Goal: Task Accomplishment & Management: Use online tool/utility

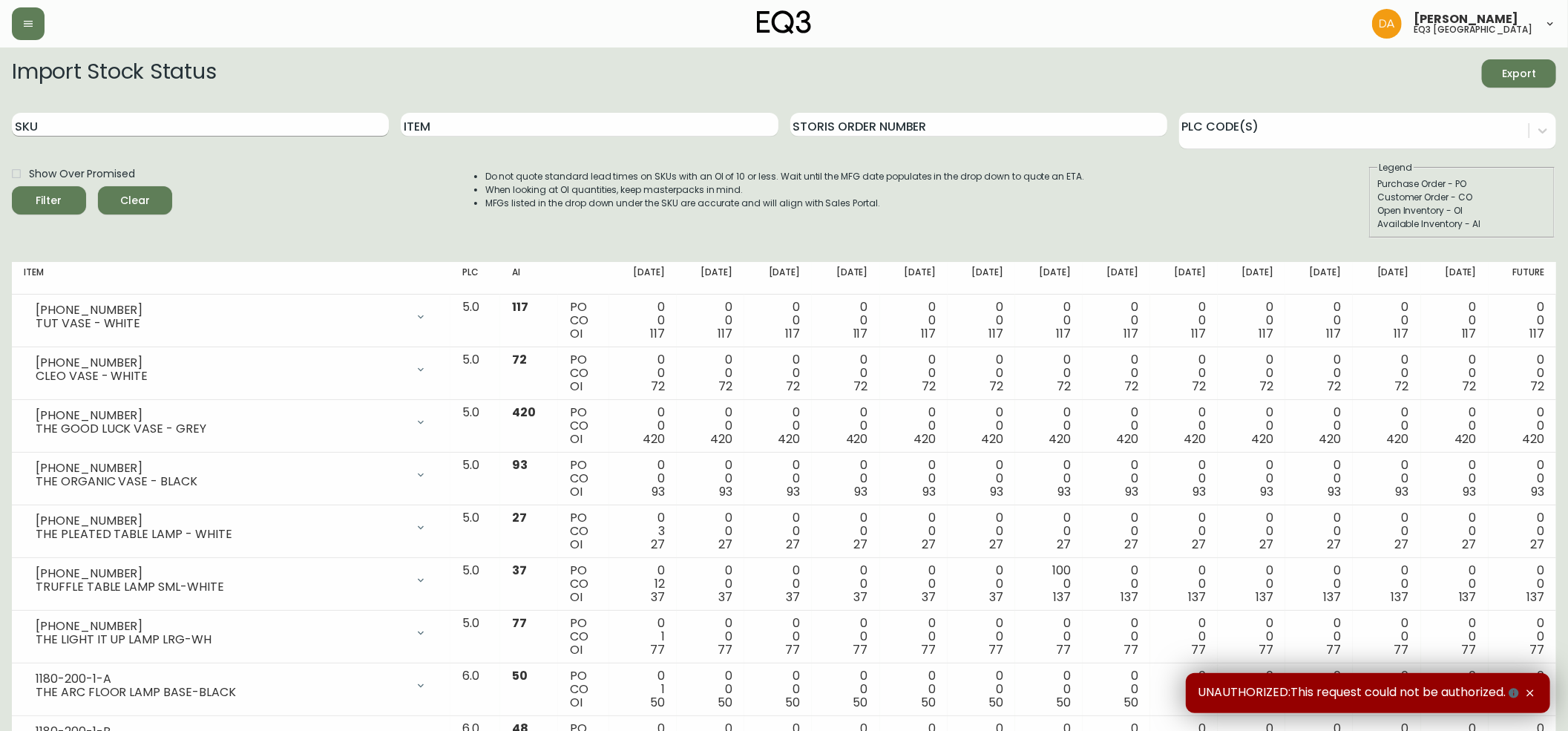
click at [49, 129] on input "SKU" at bounding box center [200, 125] width 377 height 24
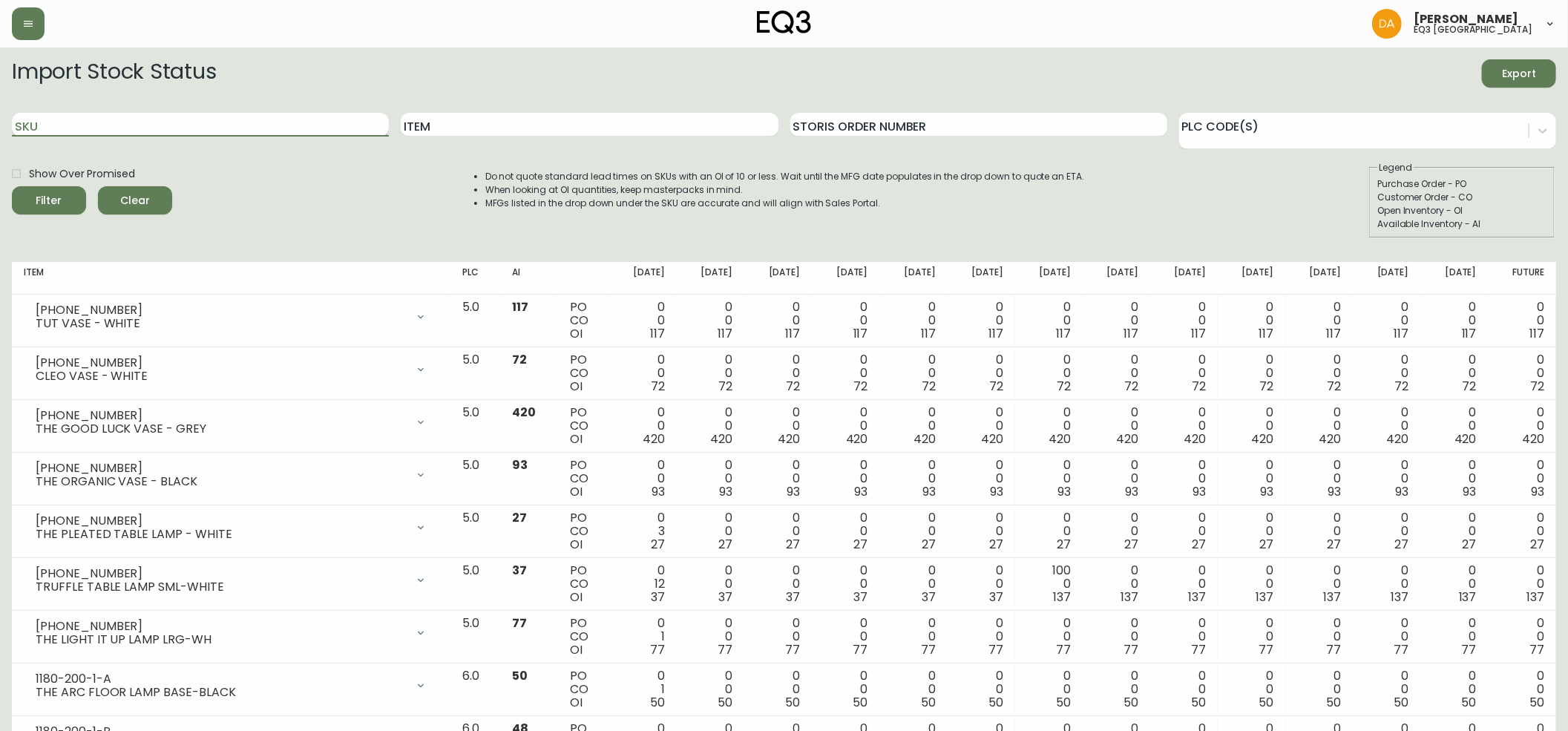
paste input "[PHONE_NUMBER]"
type input "[PHONE_NUMBER]"
click at [52, 198] on icon "submit" at bounding box center [43, 199] width 20 height 21
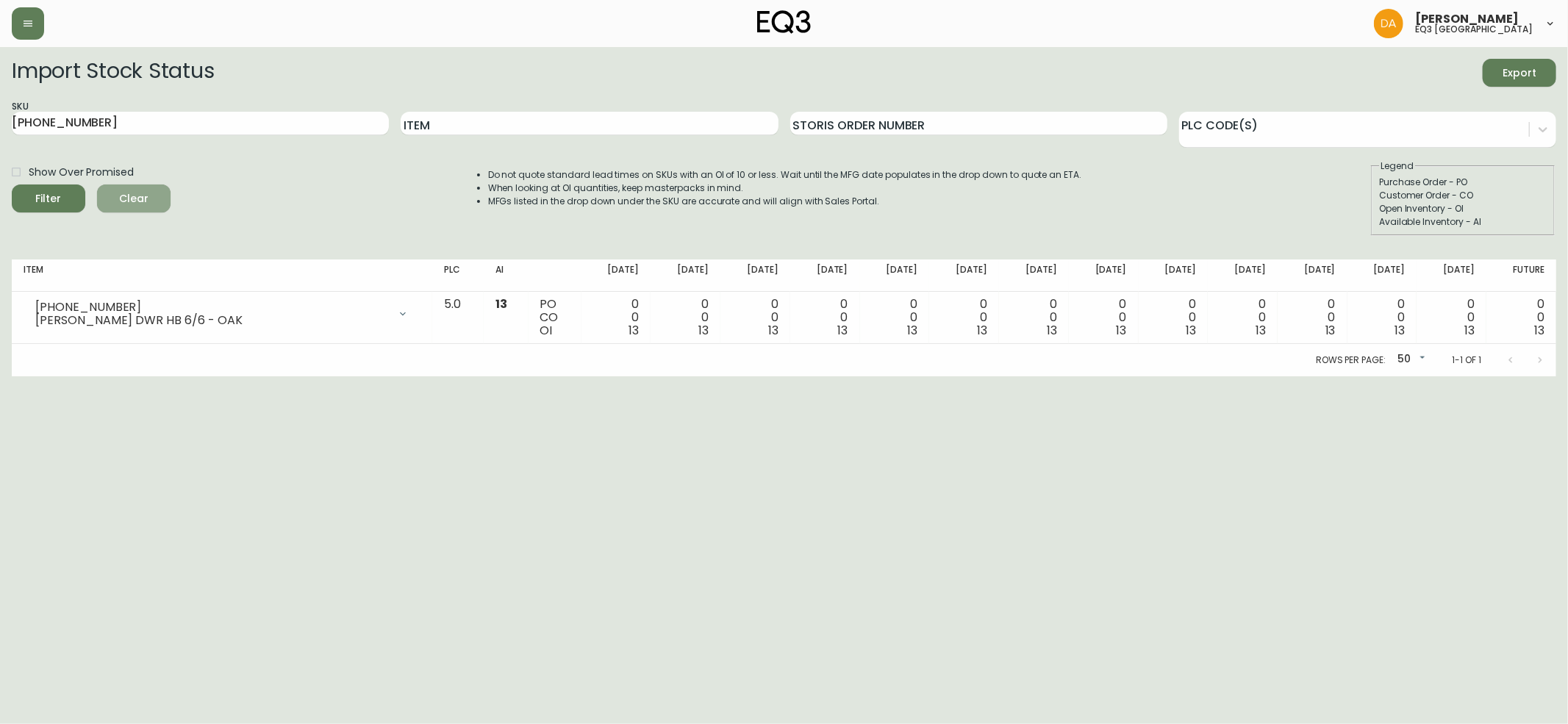
click at [135, 196] on span "Clear" at bounding box center [133, 199] width 50 height 19
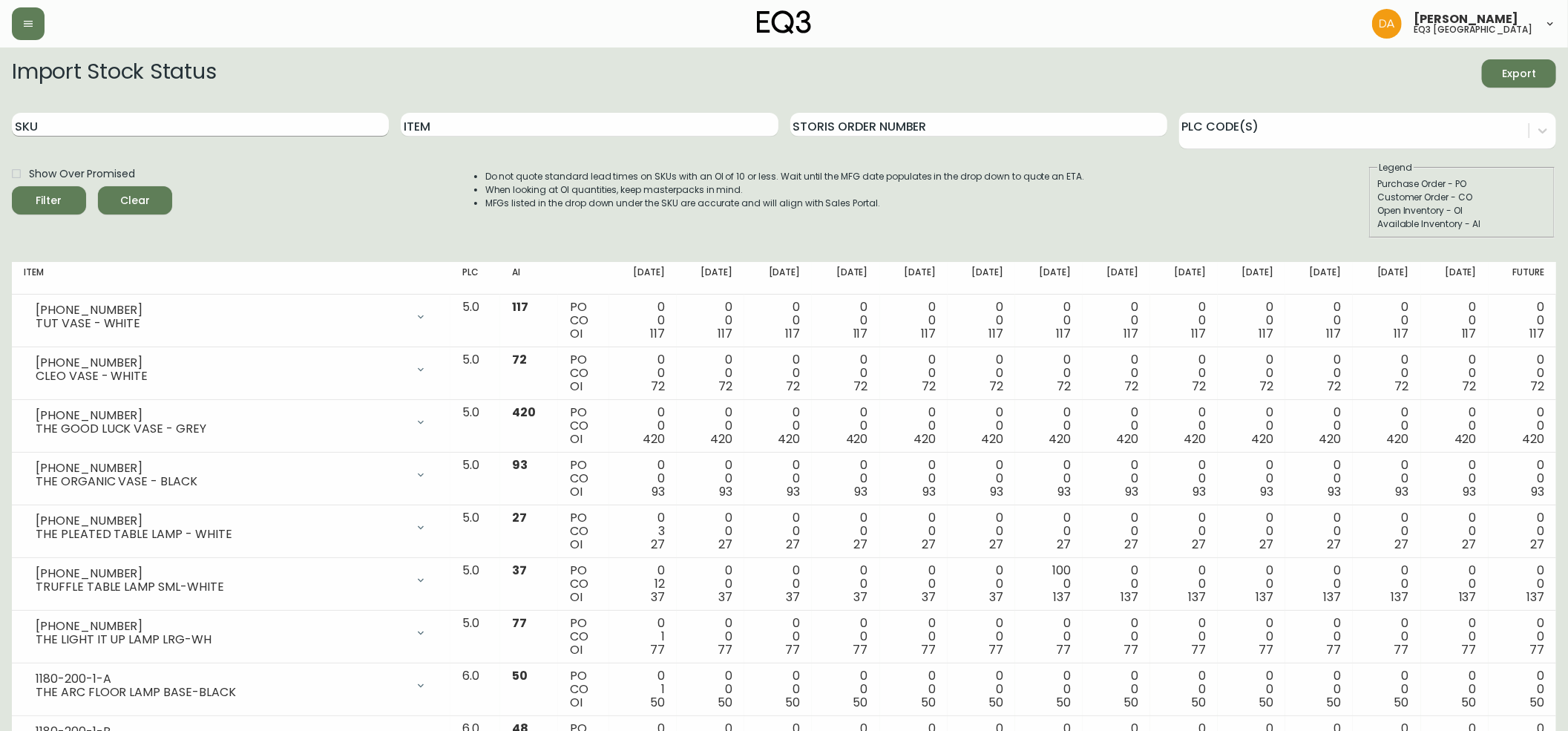
click at [81, 127] on input "SKU" at bounding box center [200, 125] width 377 height 24
paste input "[PHONE_NUMBER]"
type input "[PHONE_NUMBER]"
click at [43, 199] on icon "submit" at bounding box center [43, 199] width 20 height 21
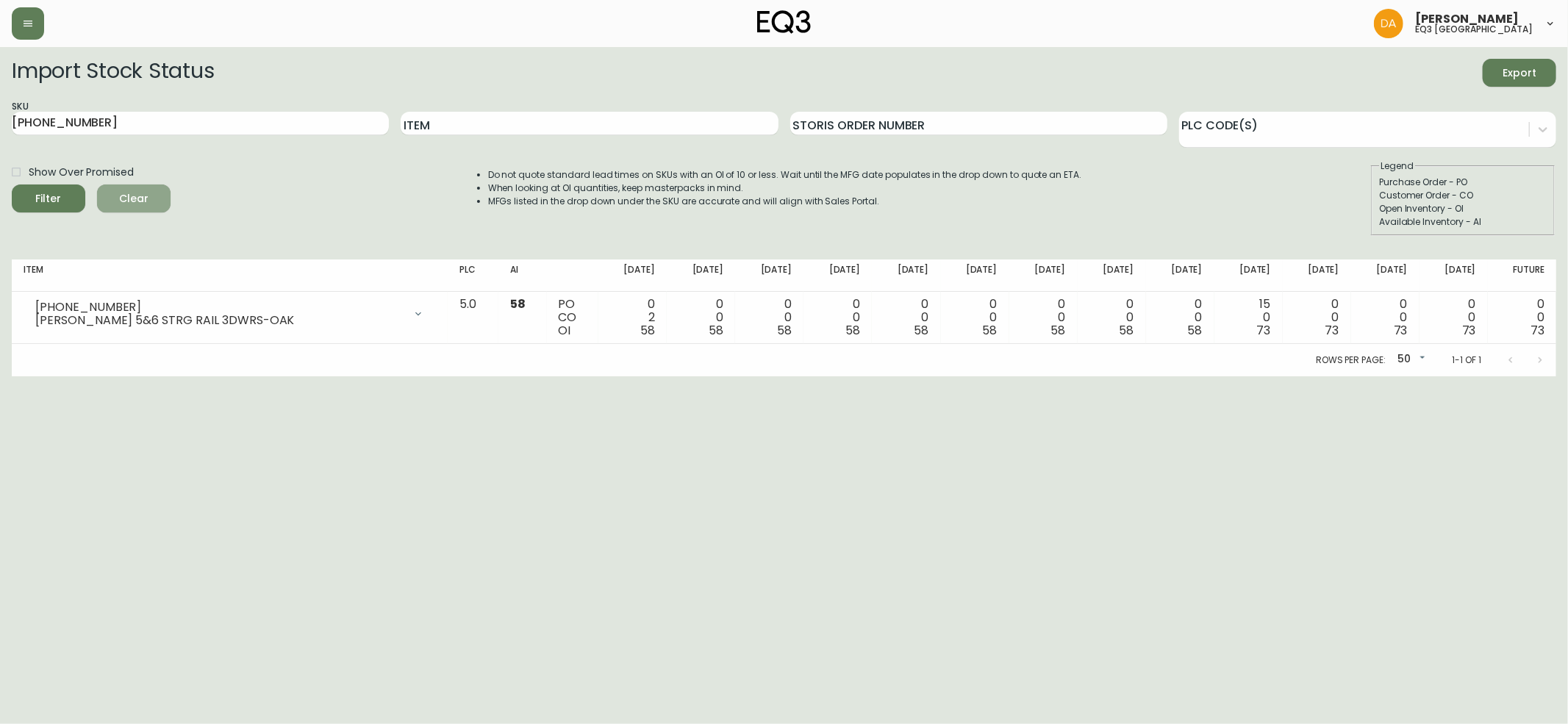
click at [126, 201] on span "Clear" at bounding box center [133, 199] width 50 height 19
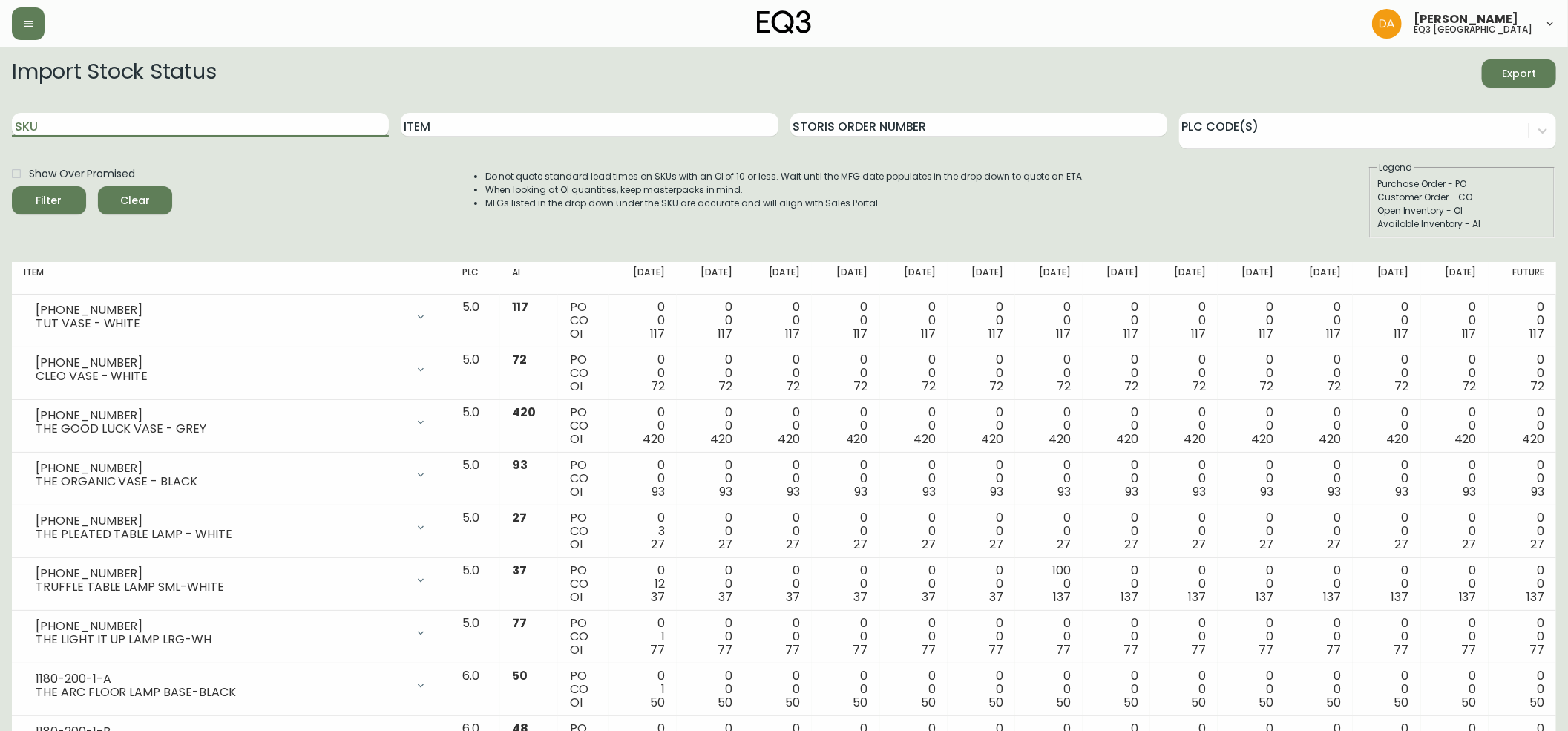
click at [37, 126] on input "SKU" at bounding box center [200, 125] width 377 height 24
paste input "[PHONE_NUMBER]"
type input "[PHONE_NUMBER]"
click at [45, 193] on icon "submit" at bounding box center [43, 199] width 20 height 20
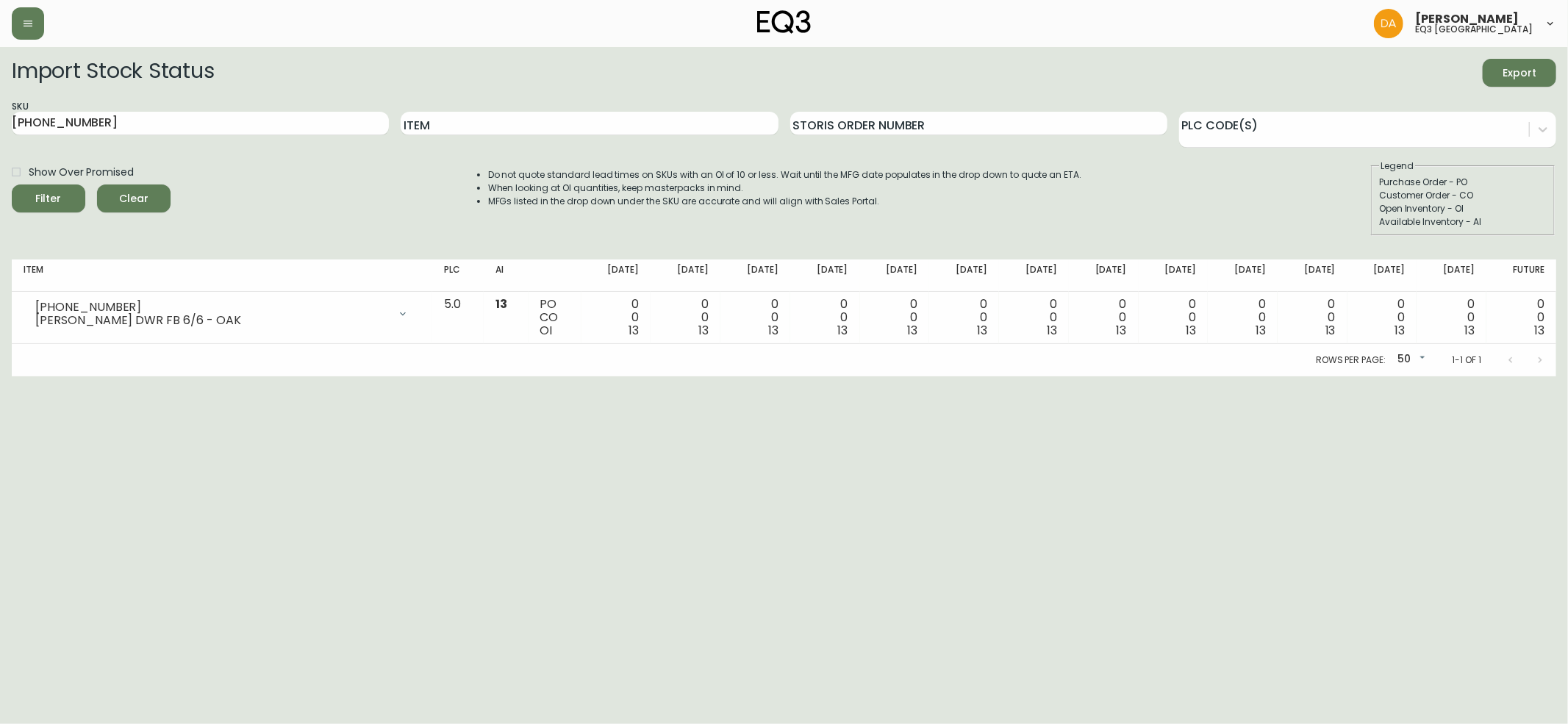
click at [132, 199] on span "Clear" at bounding box center [133, 199] width 50 height 19
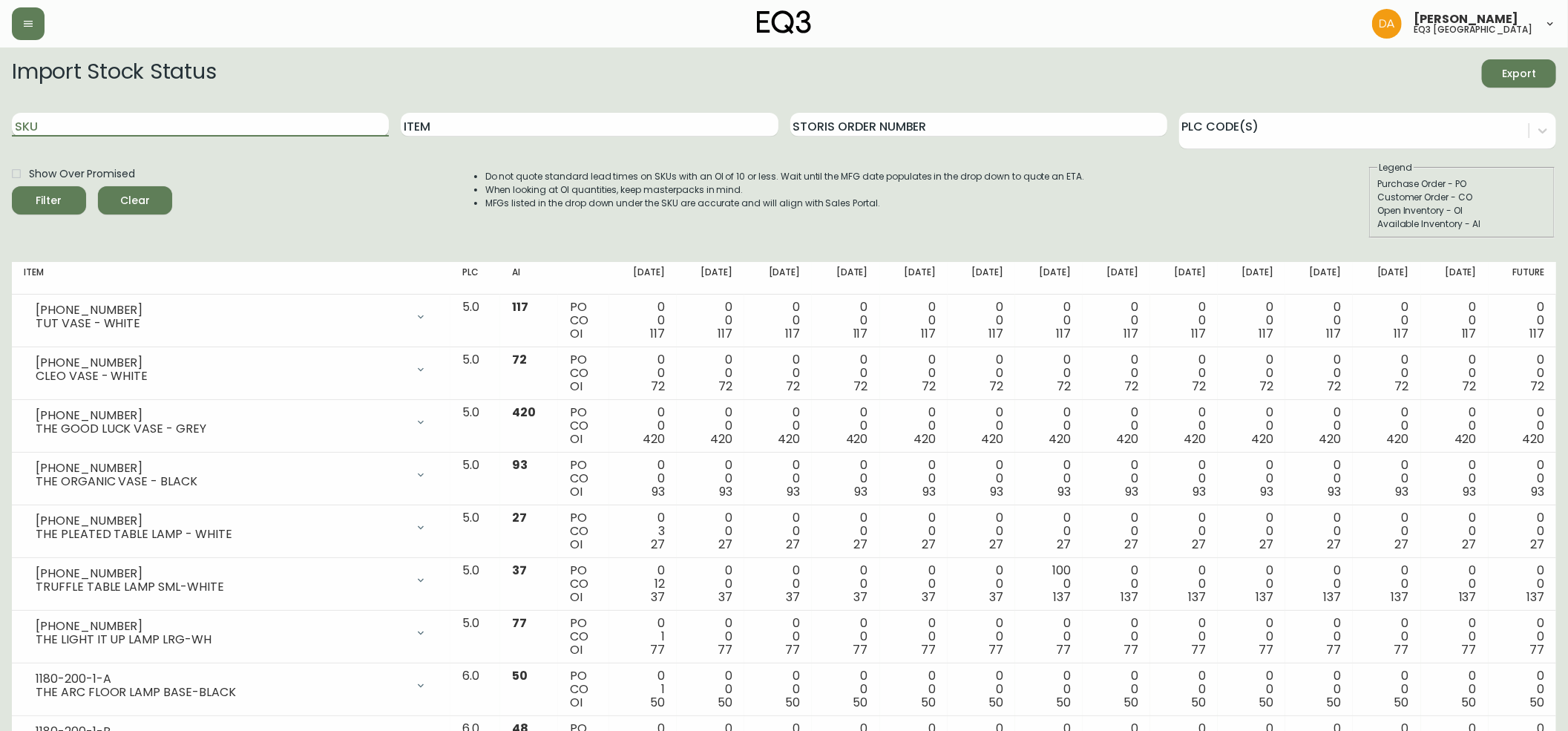
click at [78, 127] on input "SKU" at bounding box center [200, 125] width 377 height 24
paste input "[PHONE_NUMBER]"
type input "[PHONE_NUMBER]"
click at [55, 197] on span "Filter" at bounding box center [49, 201] width 26 height 19
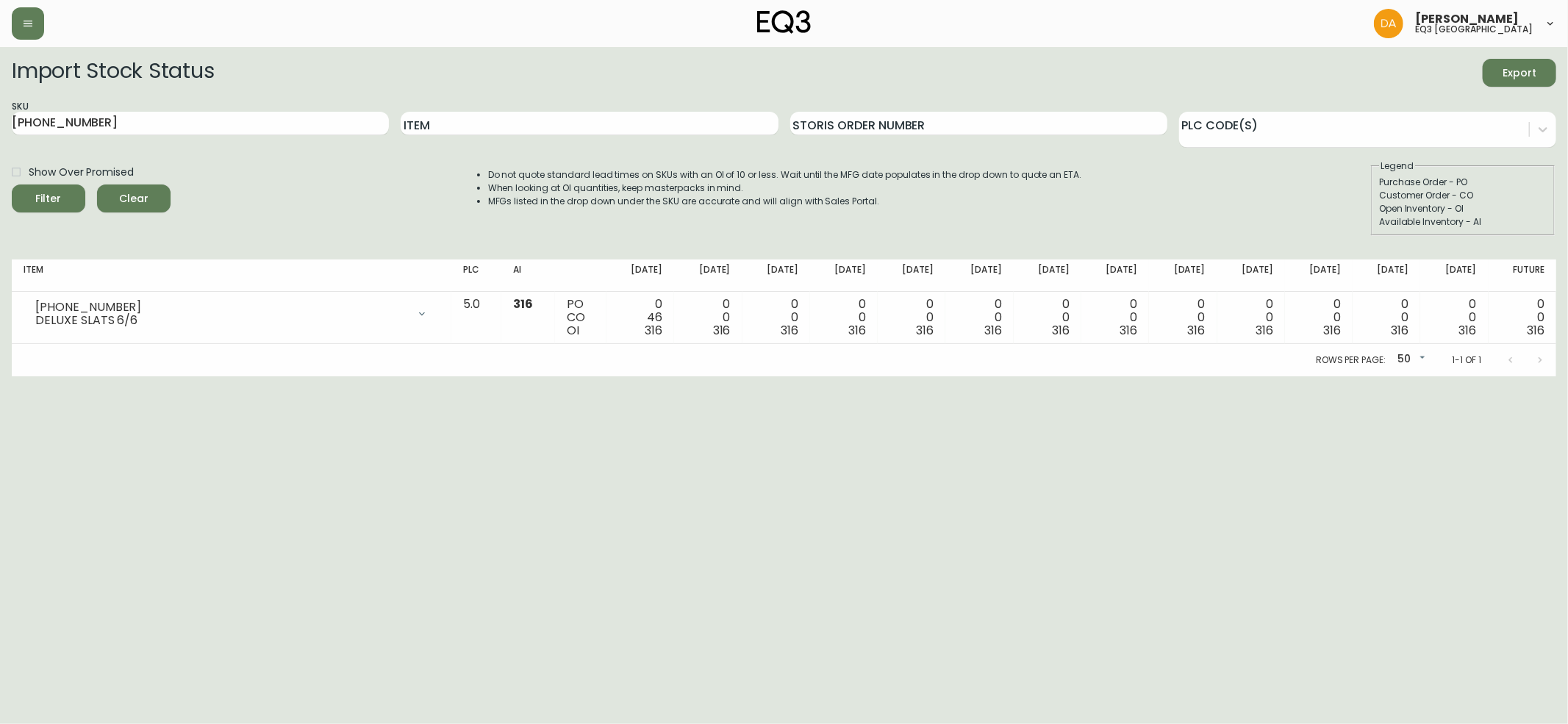
click at [141, 198] on span "Clear" at bounding box center [133, 199] width 50 height 19
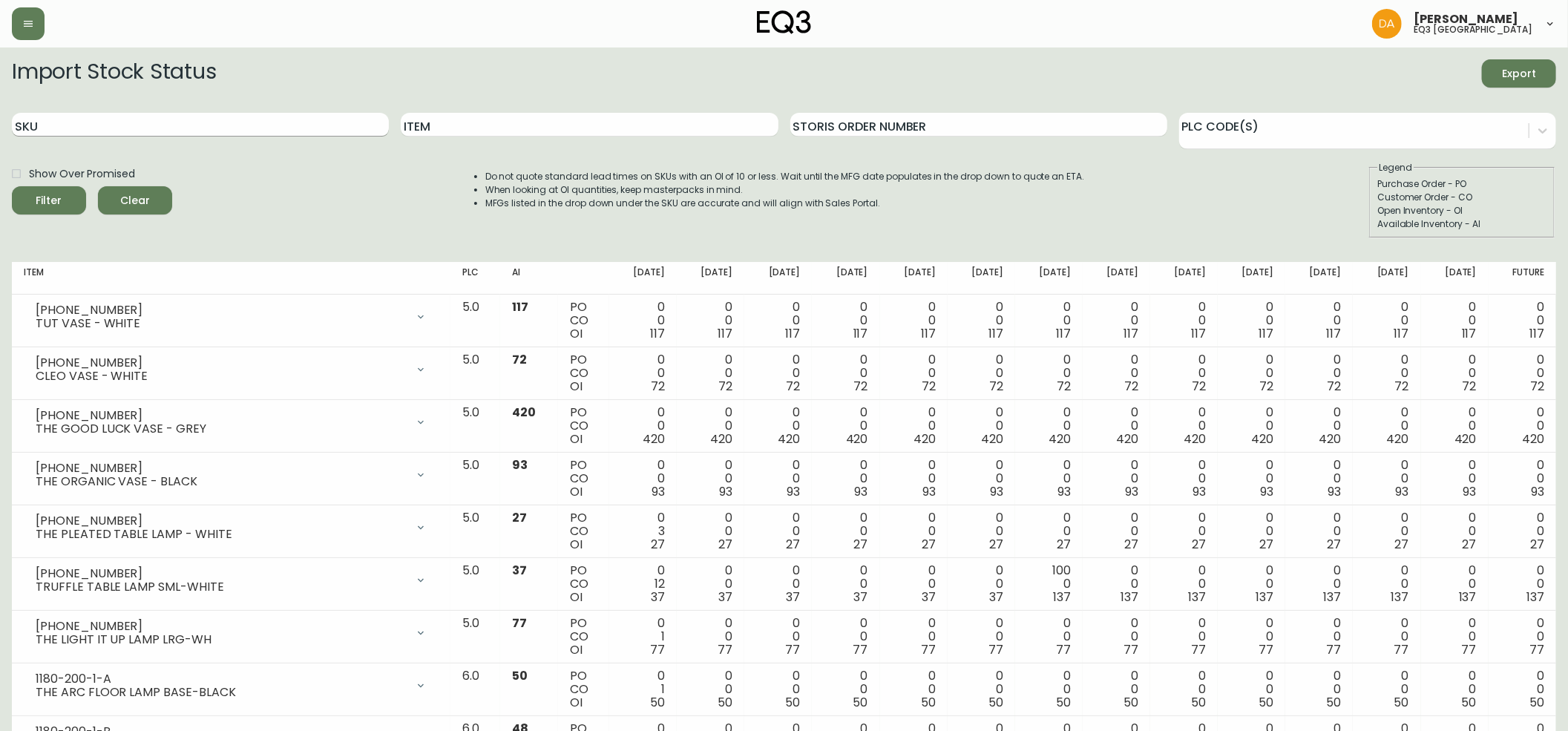
click at [51, 120] on input "SKU" at bounding box center [200, 125] width 377 height 24
paste input "[PHONE_NUMBER]"
type input "[PHONE_NUMBER]"
click at [57, 193] on div "Filter" at bounding box center [49, 201] width 26 height 19
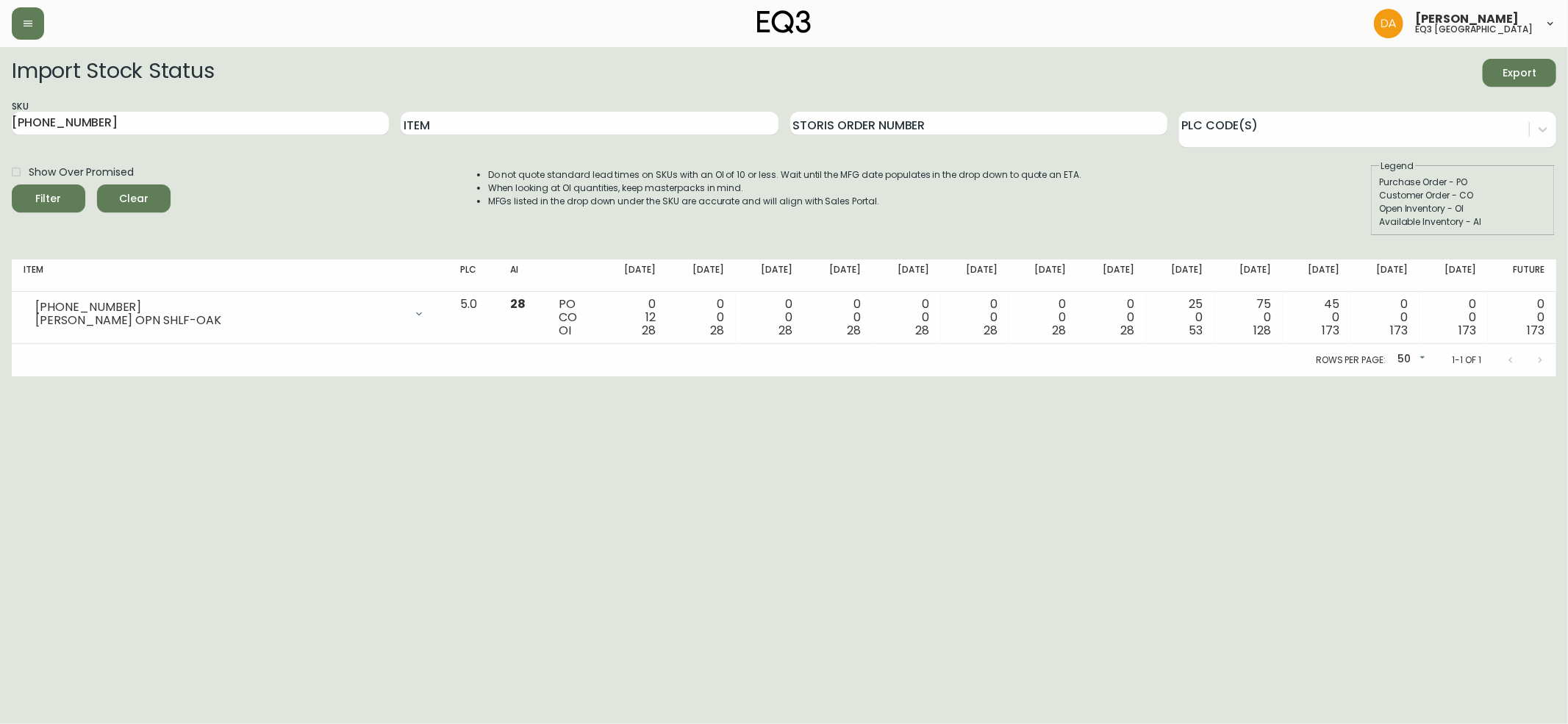
click at [132, 197] on span "Clear" at bounding box center [133, 199] width 50 height 19
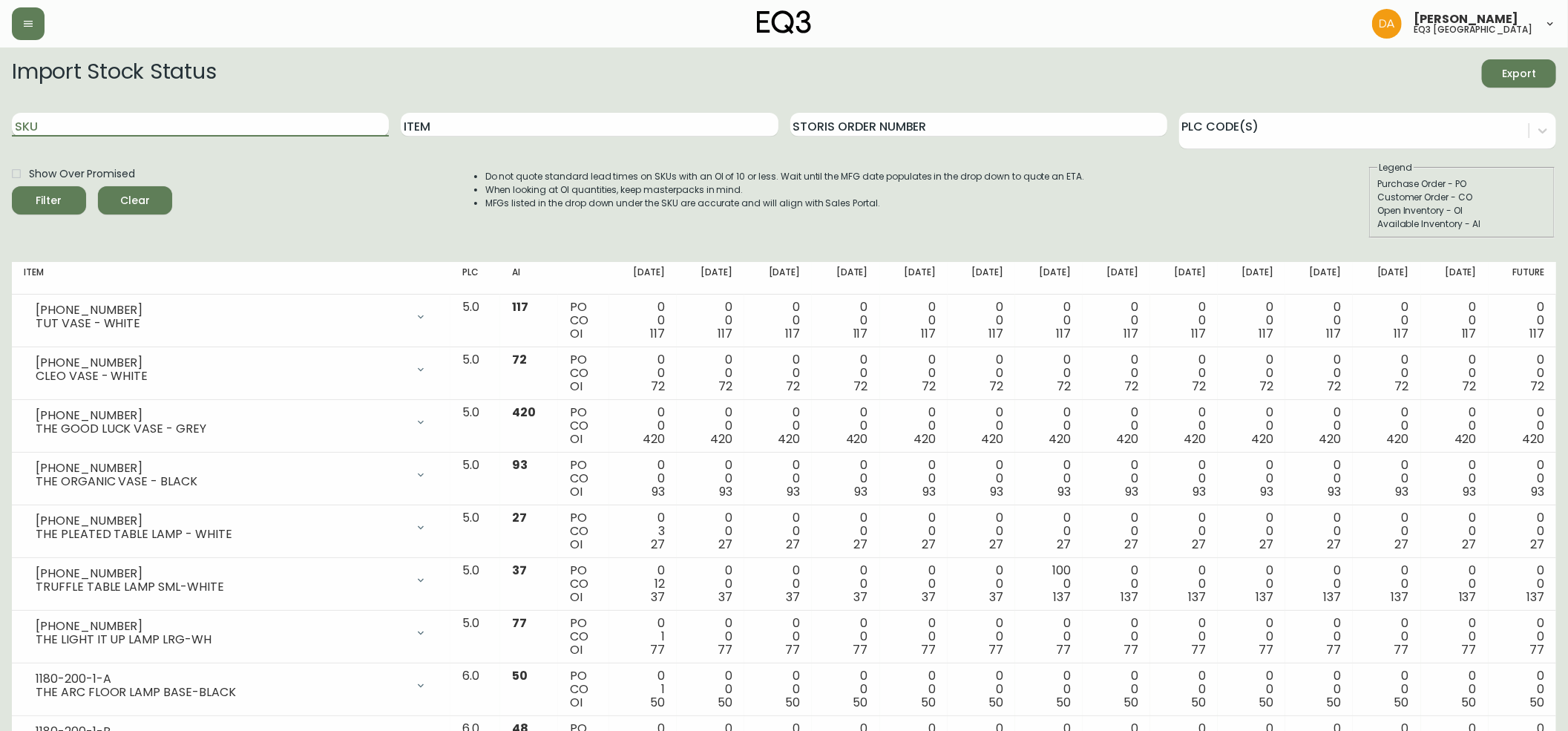
click at [33, 119] on input "SKU" at bounding box center [200, 125] width 377 height 24
paste input "[PHONE_NUMBER]"
type input "[PHONE_NUMBER]"
click at [54, 206] on span "Filter" at bounding box center [49, 201] width 26 height 19
